Goal: Download file/media

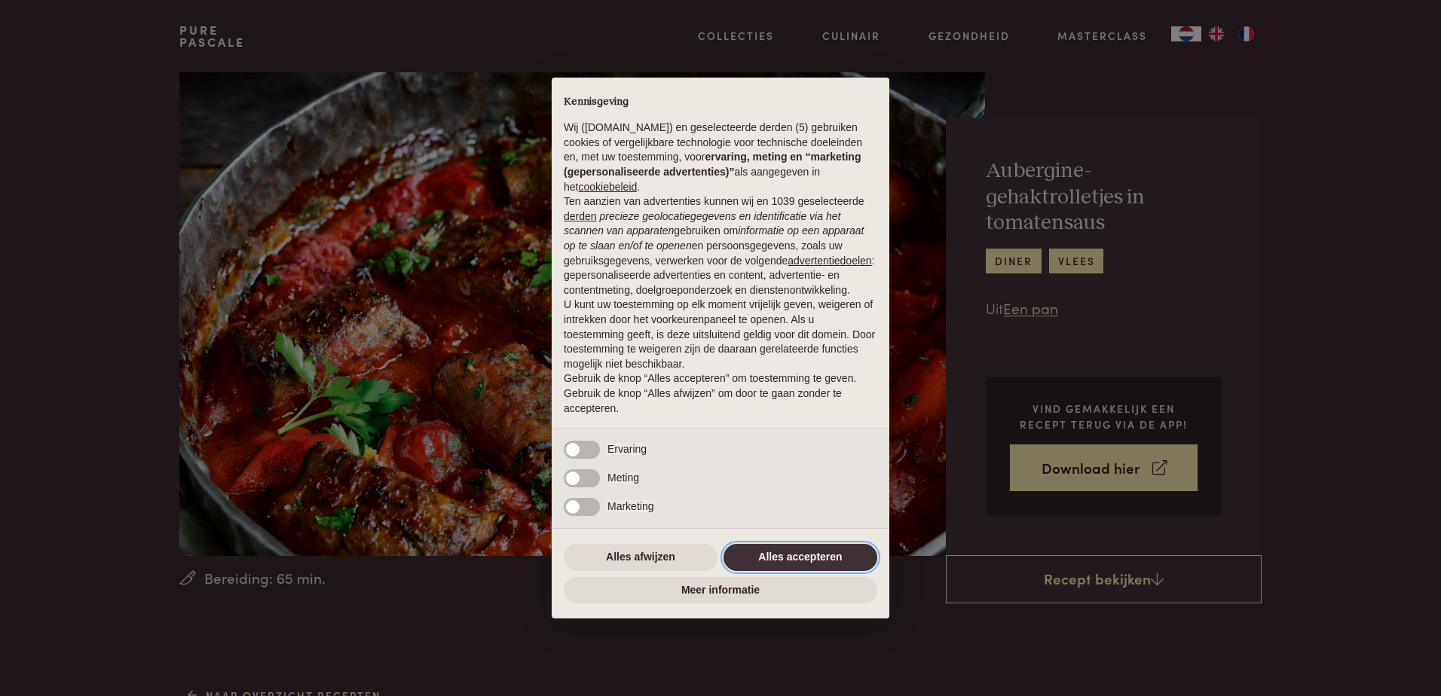
click at [776, 560] on button "Alles accepteren" at bounding box center [801, 557] width 154 height 27
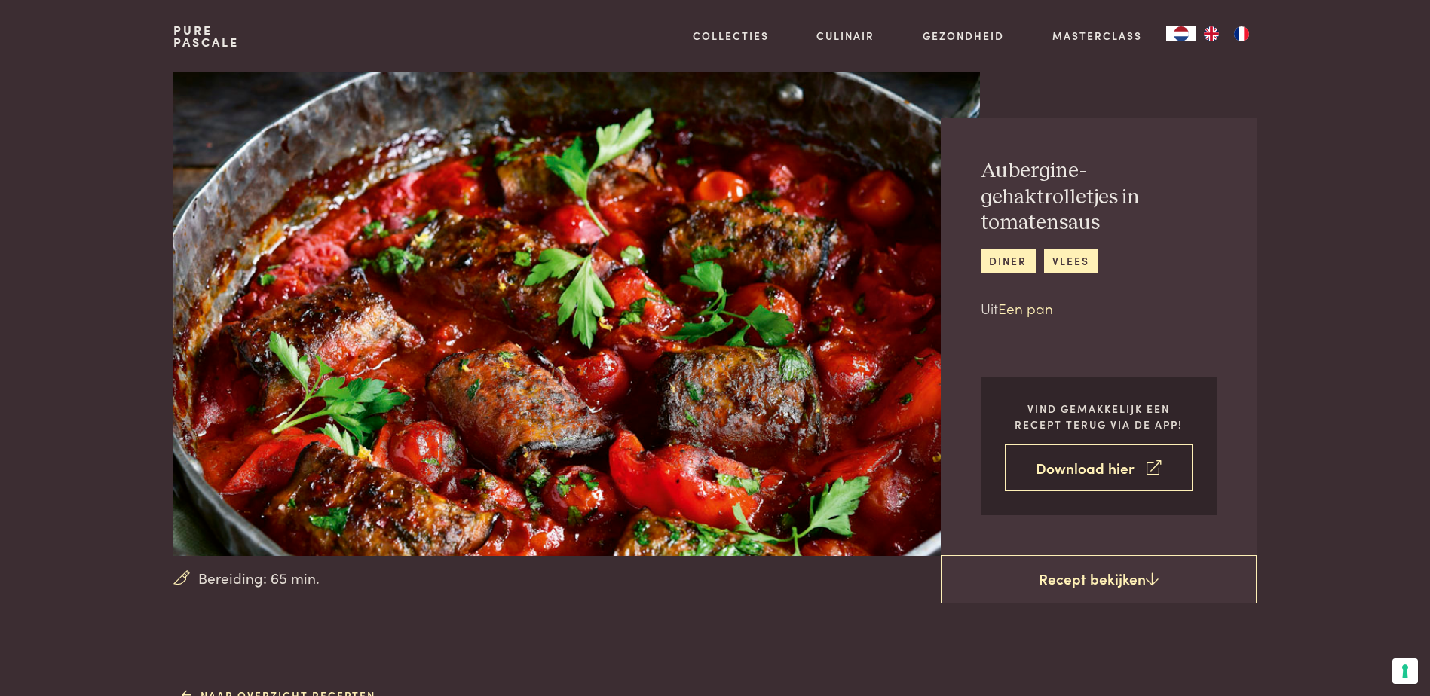
click at [1043, 475] on link "Download hier" at bounding box center [1099, 468] width 188 height 47
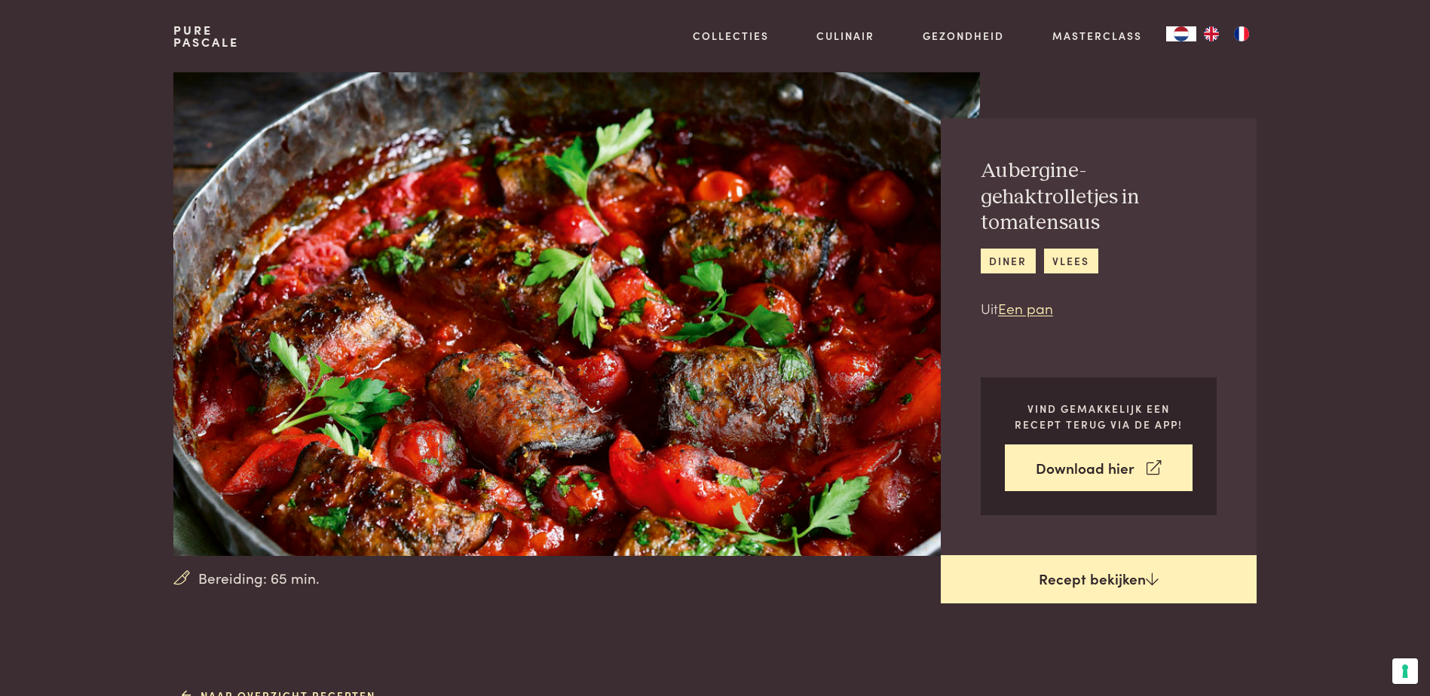
click at [1050, 586] on link "Recept bekijken" at bounding box center [1099, 579] width 316 height 48
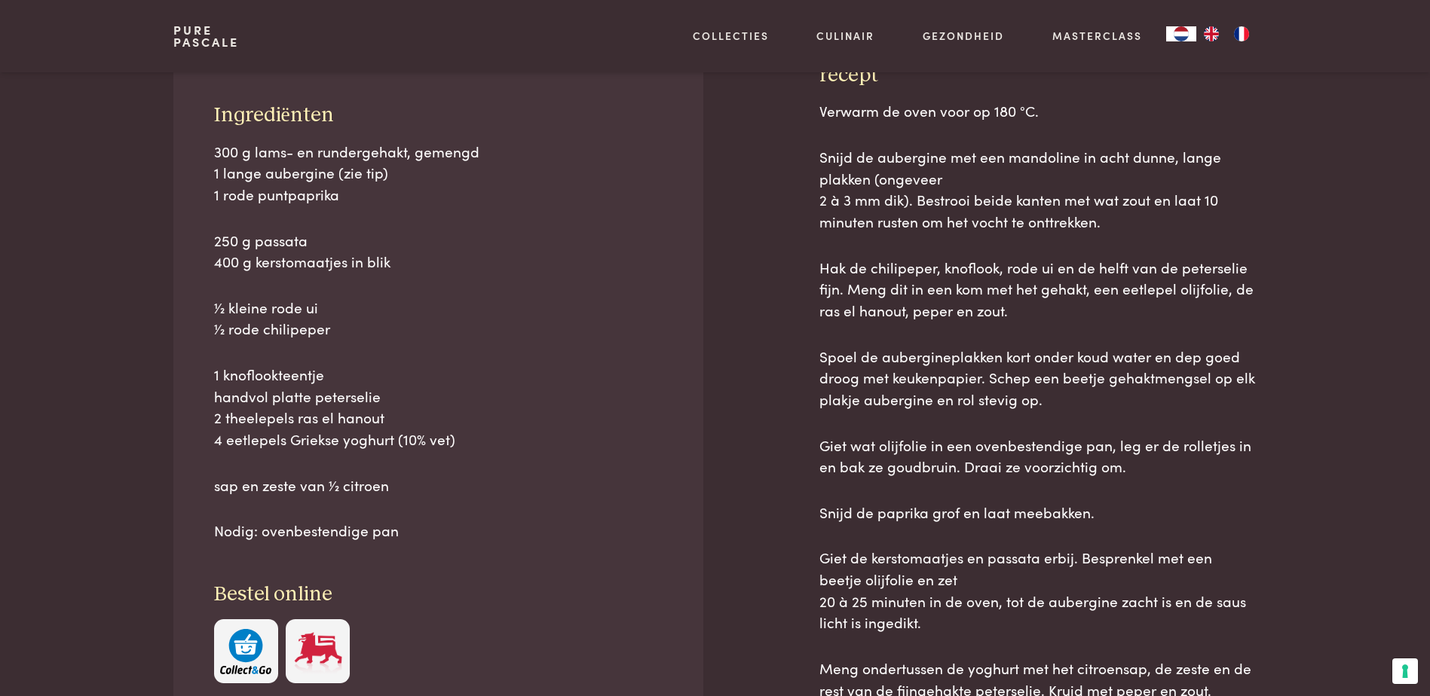
scroll to position [683, 0]
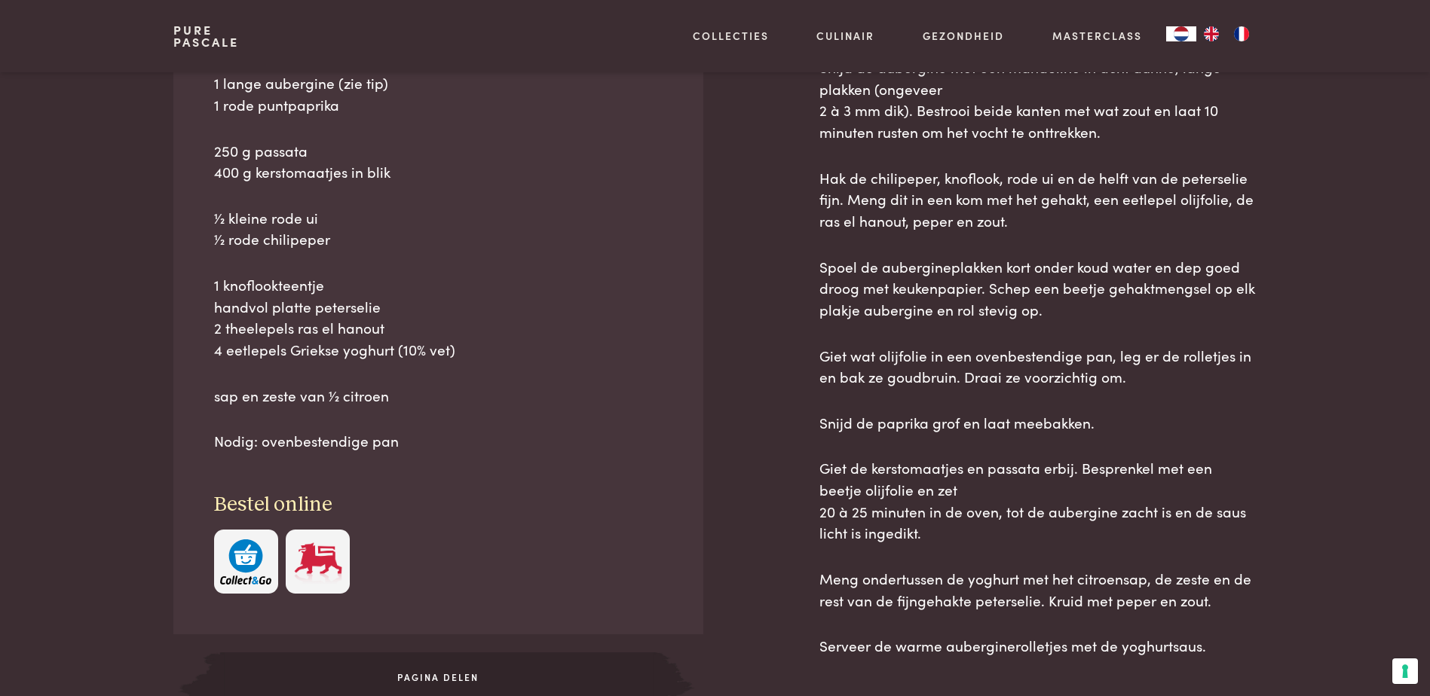
scroll to position [980, 0]
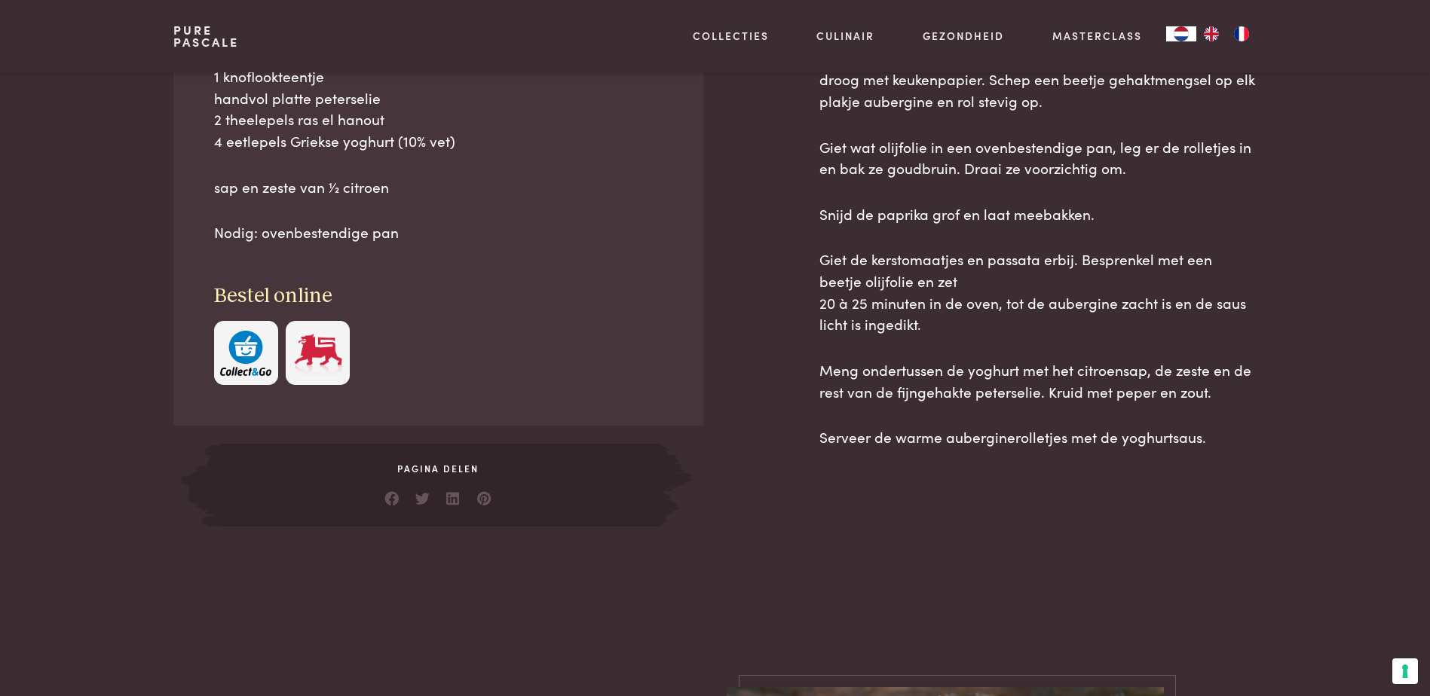
drag, startPoint x: 214, startPoint y: 415, endPoint x: 1232, endPoint y: 440, distance: 1018.6
click at [1232, 440] on div "Ingrediënten 300 g lams- en rundergehakt, gemengd 1 lange aubergine (zie tip) 1…" at bounding box center [714, 145] width 1082 height 763
drag, startPoint x: 1232, startPoint y: 440, endPoint x: 1014, endPoint y: 343, distance: 238.5
